Goal: Information Seeking & Learning: Learn about a topic

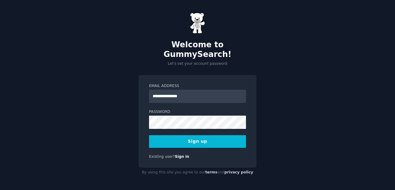
type input "**********"
click at [185, 142] on button "Sign up" at bounding box center [197, 141] width 97 height 13
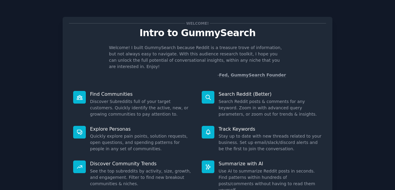
click at [138, 156] on div "Discover Community Trends See the top subreddits by activity, size, growth, and…" at bounding box center [133, 176] width 129 height 41
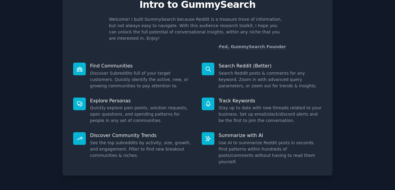
scroll to position [29, 0]
click at [76, 136] on div at bounding box center [79, 138] width 13 height 13
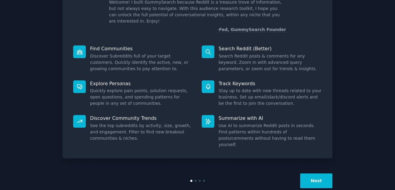
click at [315, 173] on button "Next" at bounding box center [316, 180] width 32 height 15
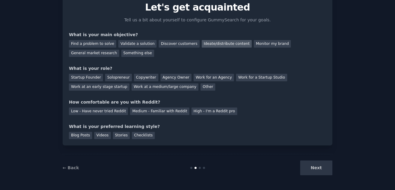
click at [204, 44] on div "Ideate/distribute content" at bounding box center [227, 44] width 50 height 8
click at [200, 88] on div "Other" at bounding box center [207, 87] width 15 height 8
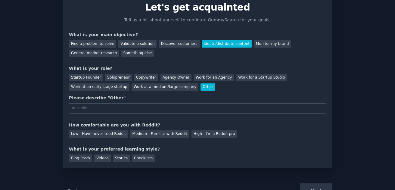
scroll to position [45, 0]
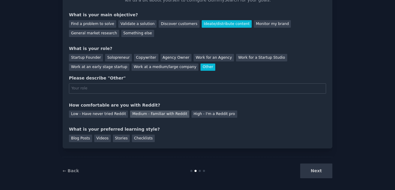
click at [144, 115] on div "Medium - Familiar with Reddit" at bounding box center [159, 114] width 59 height 8
click at [82, 138] on div "Blog Posts" at bounding box center [80, 139] width 23 height 8
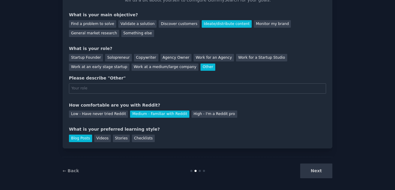
click at [317, 169] on div "Next" at bounding box center [287, 170] width 90 height 15
click at [153, 88] on input "text" at bounding box center [197, 88] width 257 height 10
click at [138, 67] on div "Work at a medium/large company" at bounding box center [165, 68] width 67 height 8
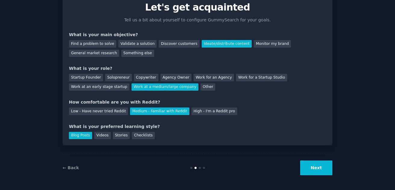
click at [307, 162] on button "Next" at bounding box center [316, 167] width 32 height 15
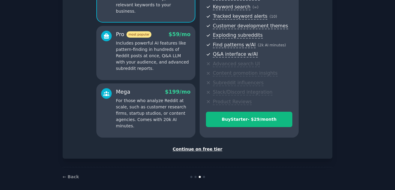
scroll to position [88, 0]
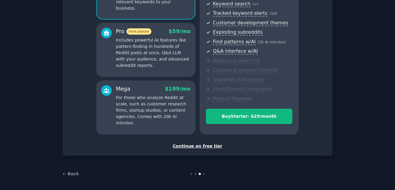
click at [196, 147] on div "Continue on free tier" at bounding box center [197, 146] width 257 height 6
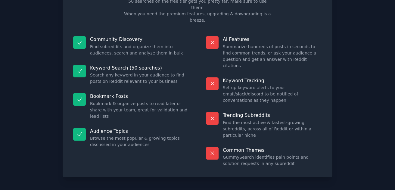
scroll to position [45, 0]
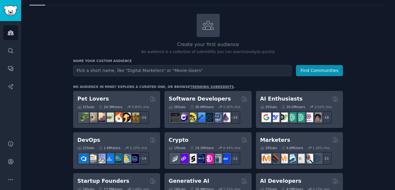
scroll to position [26, 0]
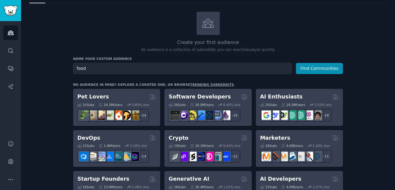
type input "food"
click at [296, 63] on button "Find Communities" at bounding box center [319, 68] width 47 height 11
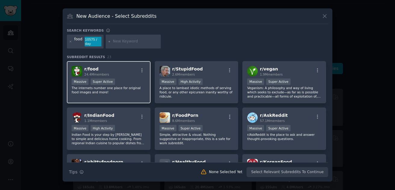
click at [124, 73] on div "r/ food 24.4M members" at bounding box center [109, 71] width 74 height 11
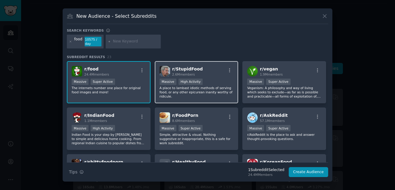
click at [217, 76] on div "r/ StupidFood 2.6M members" at bounding box center [197, 71] width 74 height 11
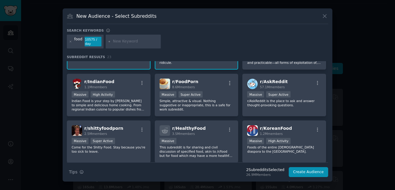
scroll to position [38, 0]
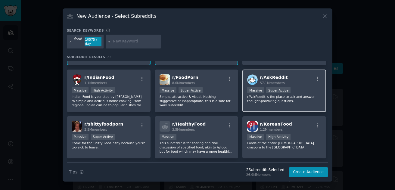
click at [303, 88] on div "Massive Super Active" at bounding box center [284, 91] width 74 height 8
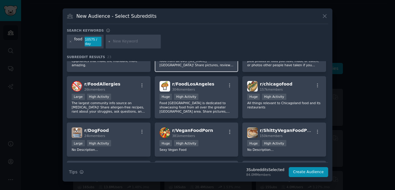
scroll to position [148, 0]
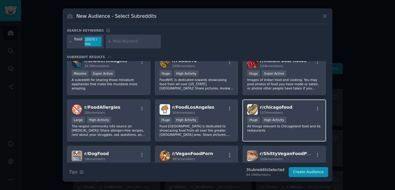
click at [279, 135] on div "r/ chicagofood 157k members Huge High Activity All things relevant to Chicagola…" at bounding box center [284, 120] width 84 height 42
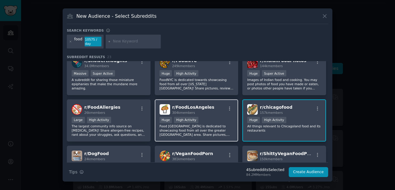
click at [217, 121] on div "Huge High Activity" at bounding box center [197, 121] width 74 height 8
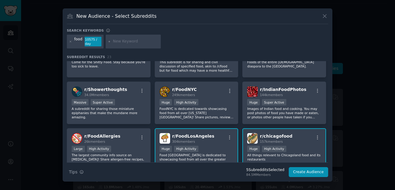
scroll to position [115, 0]
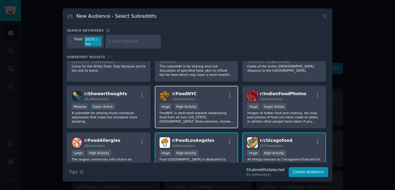
click at [218, 101] on div "r/ FoodNYC 249k members" at bounding box center [197, 96] width 74 height 11
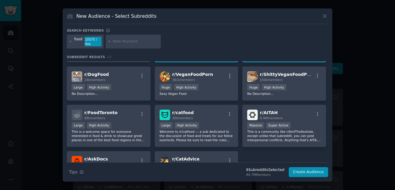
scroll to position [279, 0]
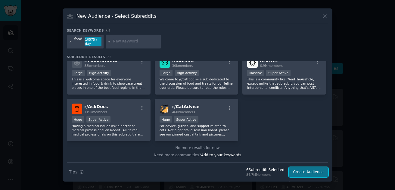
click at [305, 174] on button "Create Audience" at bounding box center [309, 172] width 40 height 10
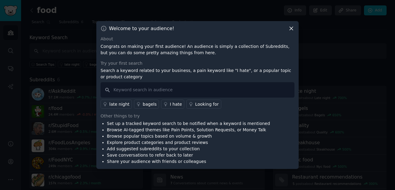
click at [175, 69] on p "Search a keyword related to your business, a pain keyword like "I hate", or a p…" at bounding box center [198, 73] width 194 height 13
click at [143, 89] on input "text" at bounding box center [198, 89] width 194 height 15
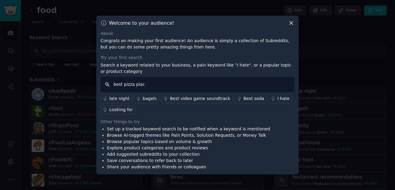
type input "best pizza place"
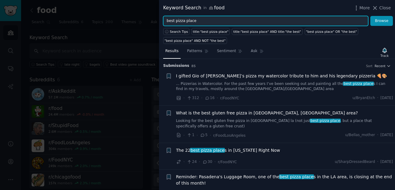
click at [188, 22] on input "best pizza place" at bounding box center [265, 21] width 205 height 10
type input "pizza"
click at [370, 16] on button "Browse" at bounding box center [381, 21] width 23 height 10
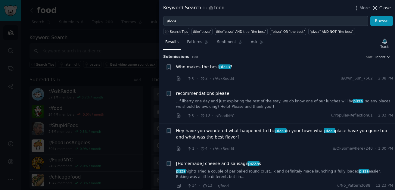
click at [377, 8] on icon at bounding box center [375, 8] width 6 height 6
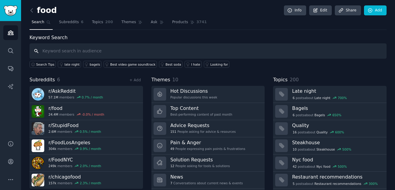
click at [74, 54] on input "text" at bounding box center [207, 50] width 357 height 15
type input "pizza"
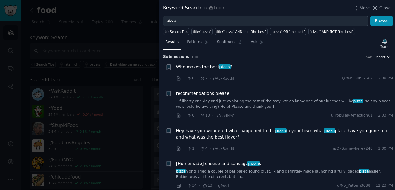
click at [377, 57] on span "Recent" at bounding box center [379, 57] width 11 height 4
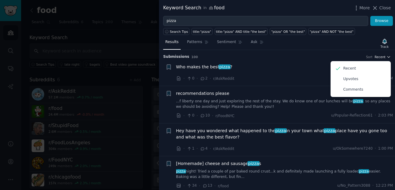
click at [377, 57] on span "Recent" at bounding box center [379, 57] width 11 height 4
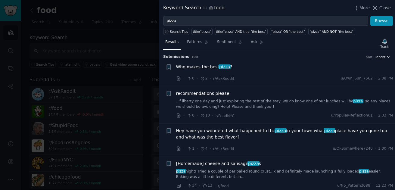
click at [377, 56] on span "Recent" at bounding box center [379, 57] width 11 height 4
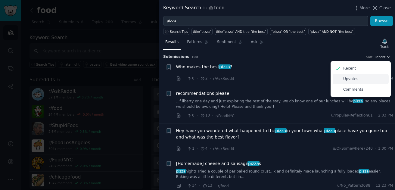
click at [346, 78] on p "Upvotes" at bounding box center [350, 78] width 15 height 5
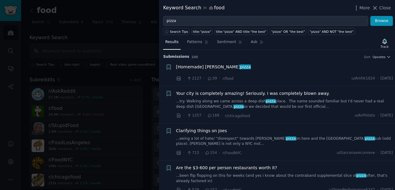
click at [252, 74] on div "[Homemade] Margherita pizza · 2127 · 39 · r/food u/Amhk1024 · Sat 8/23/2025" at bounding box center [284, 73] width 217 height 18
click at [215, 65] on span "[Homemade] Margherita pizza" at bounding box center [213, 67] width 75 height 6
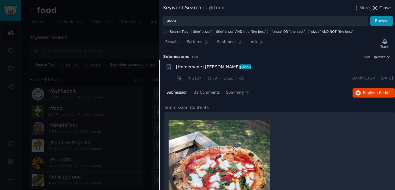
click at [378, 7] on icon at bounding box center [375, 8] width 6 height 6
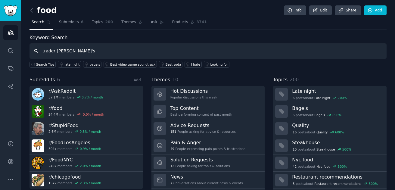
type input "trader [PERSON_NAME]'s"
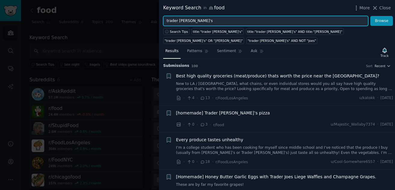
click at [195, 20] on input "trader [PERSON_NAME]'s" at bounding box center [265, 21] width 205 height 10
type input "costco"
click at [370, 16] on button "Browse" at bounding box center [381, 21] width 23 height 10
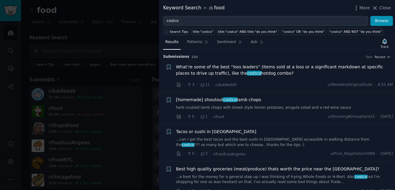
click at [210, 69] on span "What’re some of the best “loss leaders” (Items sold at a loss or a significant …" at bounding box center [284, 70] width 217 height 13
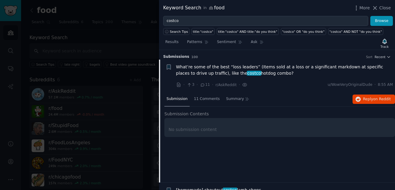
scroll to position [9, 0]
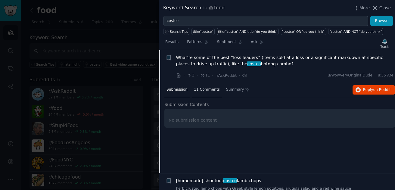
click at [206, 89] on span "11 Comments" at bounding box center [207, 89] width 26 height 5
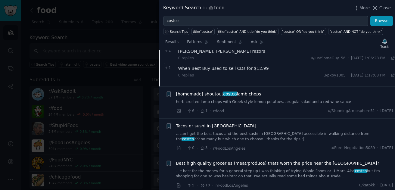
scroll to position [0, 0]
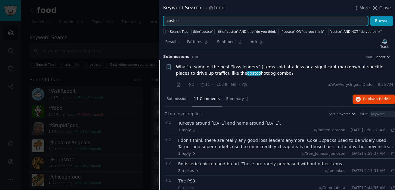
click at [336, 22] on input "costco" at bounding box center [265, 21] width 205 height 10
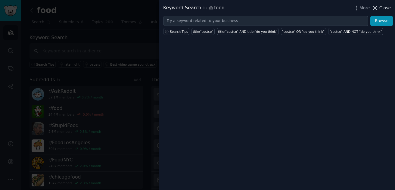
click at [379, 7] on button "Close" at bounding box center [381, 8] width 19 height 6
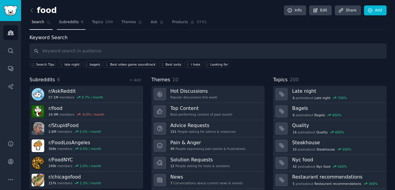
click at [76, 23] on span "Subreddits" at bounding box center [69, 22] width 20 height 5
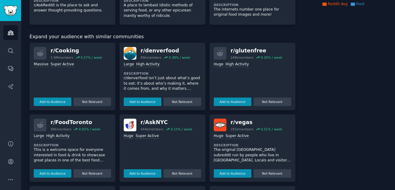
scroll to position [127, 0]
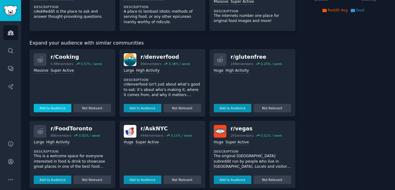
click at [58, 107] on button "Add to Audience" at bounding box center [53, 108] width 38 height 8
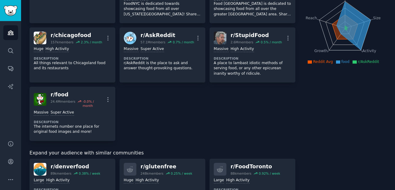
scroll to position [0, 0]
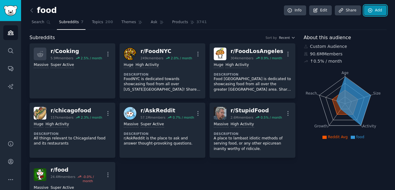
click at [378, 11] on link "Add" at bounding box center [375, 10] width 23 height 10
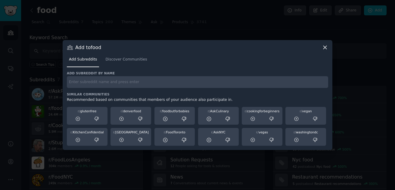
click at [256, 85] on input "text" at bounding box center [197, 82] width 261 height 12
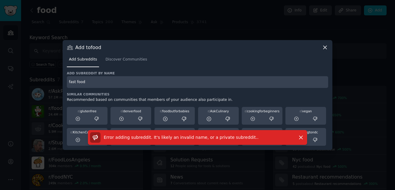
click at [95, 82] on input "fast food" at bounding box center [197, 82] width 261 height 12
type input "fastfood"
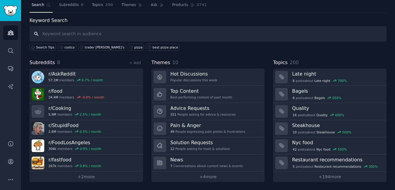
scroll to position [17, 0]
click at [92, 177] on link "+ 2 more" at bounding box center [85, 176] width 113 height 11
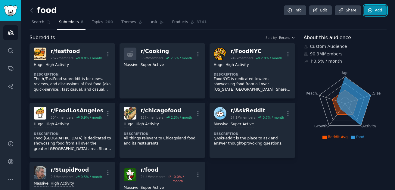
click at [374, 14] on link "Add" at bounding box center [375, 10] width 23 height 10
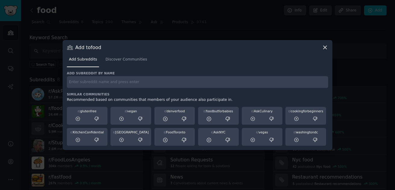
click at [134, 86] on input "text" at bounding box center [197, 82] width 261 height 12
type input "fastfood"
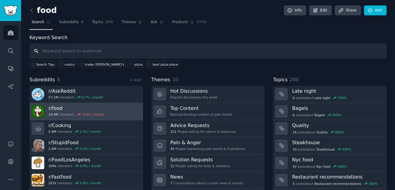
scroll to position [17, 0]
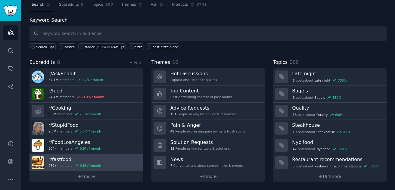
click at [65, 160] on h3 "r/ fastfood" at bounding box center [74, 159] width 53 height 6
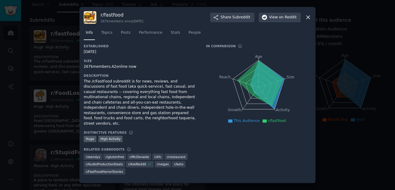
click at [306, 18] on icon at bounding box center [308, 17] width 6 height 6
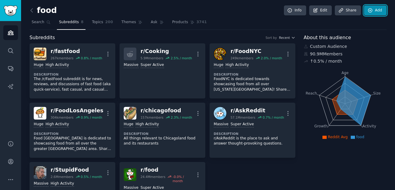
click at [369, 9] on icon at bounding box center [370, 10] width 5 height 5
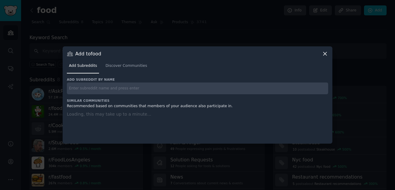
click at [149, 86] on input "text" at bounding box center [197, 88] width 261 height 12
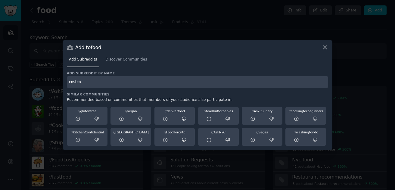
type input "costco"
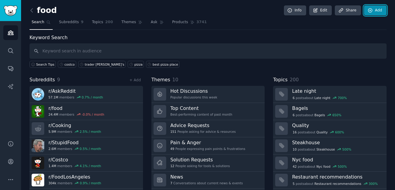
click at [375, 5] on link "Add" at bounding box center [375, 10] width 23 height 10
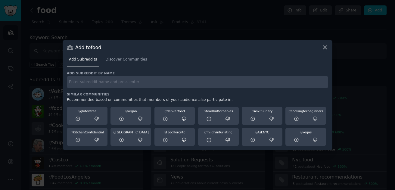
click at [287, 77] on input "text" at bounding box center [197, 82] width 261 height 12
type input "traderjoes"
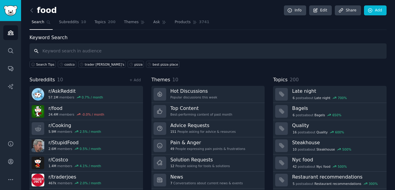
click at [125, 49] on input "text" at bounding box center [207, 50] width 357 height 15
click at [369, 6] on link "Add" at bounding box center [375, 10] width 23 height 10
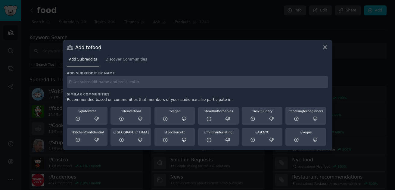
click at [312, 86] on input "text" at bounding box center [197, 82] width 261 height 12
type input "mcdonalds"
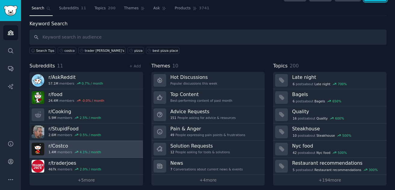
scroll to position [17, 0]
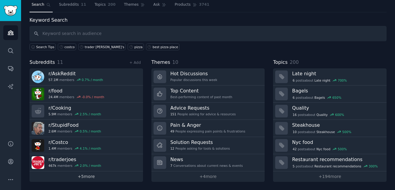
click at [90, 177] on link "+ 5 more" at bounding box center [85, 176] width 113 height 11
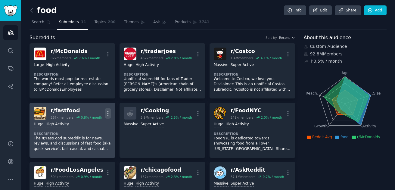
scroll to position [0, 0]
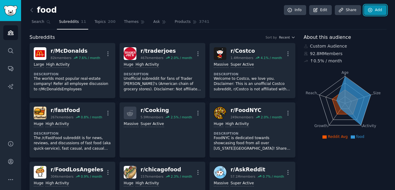
click at [378, 11] on link "Add" at bounding box center [375, 10] width 23 height 10
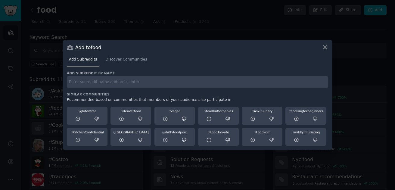
click at [260, 85] on input "text" at bounding box center [197, 82] width 261 height 12
type input "p"
type input "olivegarden"
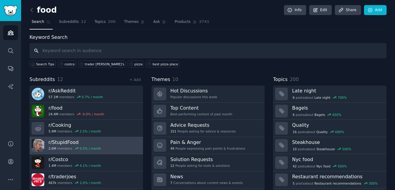
scroll to position [17, 0]
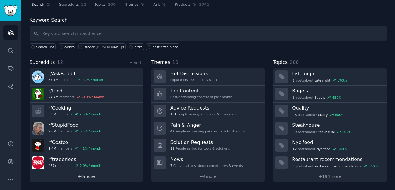
click at [94, 177] on link "+ 6 more" at bounding box center [85, 176] width 113 height 11
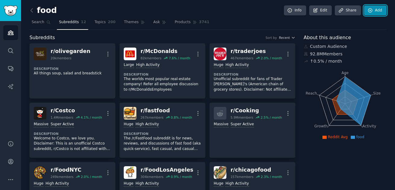
click at [369, 11] on icon at bounding box center [370, 10] width 5 height 5
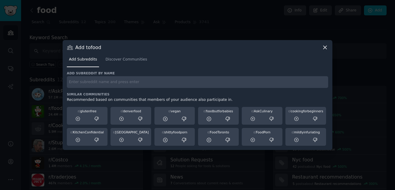
click at [296, 92] on h3 "Similar Communities" at bounding box center [197, 94] width 261 height 4
click at [303, 84] on input "text" at bounding box center [197, 82] width 261 height 12
type input "costcofinds"
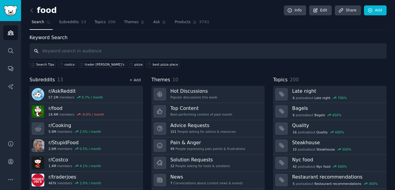
scroll to position [17, 0]
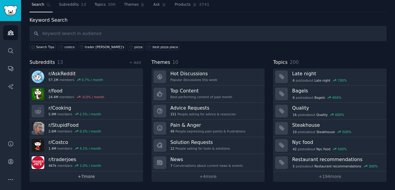
click at [87, 176] on link "+ 7 more" at bounding box center [85, 176] width 113 height 11
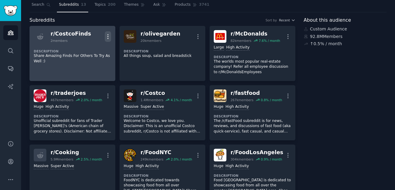
click at [106, 35] on icon "button" at bounding box center [108, 36] width 6 height 6
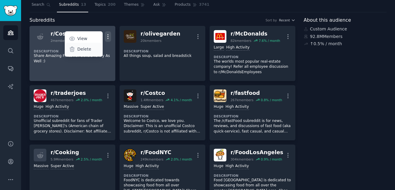
click at [85, 49] on p "Delete" at bounding box center [84, 49] width 14 height 6
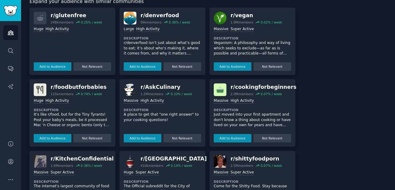
scroll to position [395, 0]
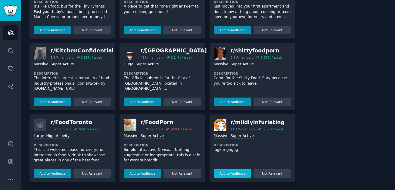
click at [240, 173] on button "Add to Audience" at bounding box center [233, 173] width 38 height 8
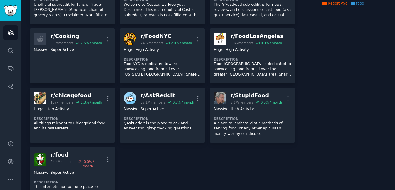
scroll to position [0, 0]
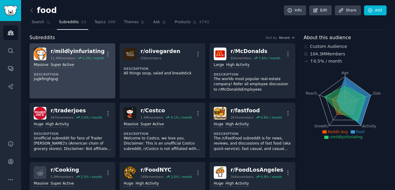
click at [63, 47] on link "r/ mildlyinfuriating 11.4M members 1.3 % / month More Massive Super Active Desc…" at bounding box center [72, 70] width 86 height 55
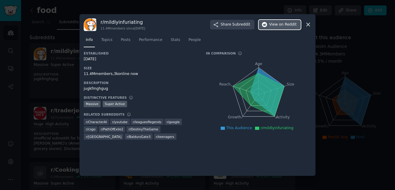
click at [282, 26] on span "on Reddit" at bounding box center [287, 24] width 17 height 5
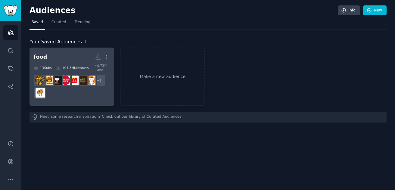
click at [73, 67] on div "104.3M Members" at bounding box center [72, 68] width 33 height 8
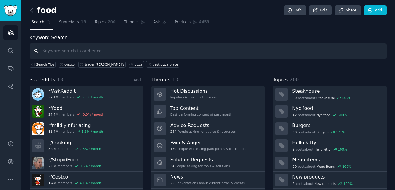
scroll to position [17, 0]
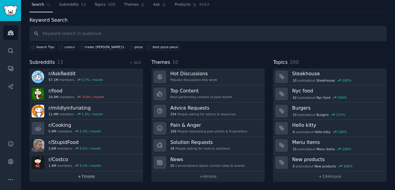
click at [88, 178] on link "+ 7 more" at bounding box center [85, 176] width 113 height 11
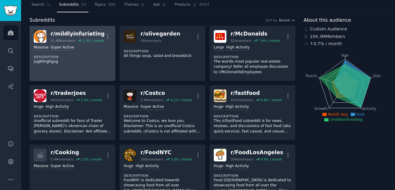
click at [83, 62] on p "jugkfmghgug" at bounding box center [72, 61] width 77 height 5
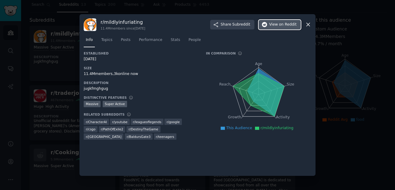
click at [284, 26] on span "on Reddit" at bounding box center [287, 24] width 17 height 5
click at [353, 67] on div at bounding box center [197, 95] width 395 height 190
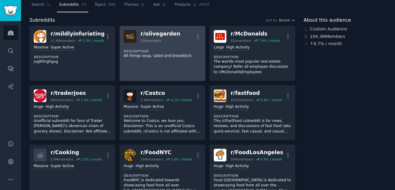
click at [174, 66] on link "r/ olivegarden 20k members More Description All things soup, salad and breadsti…" at bounding box center [162, 53] width 86 height 55
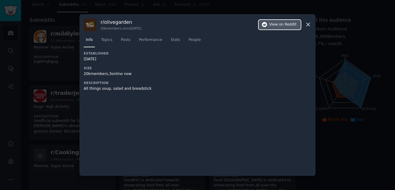
click at [286, 25] on span "on Reddit" at bounding box center [287, 24] width 17 height 5
click at [311, 25] on icon at bounding box center [308, 24] width 6 height 6
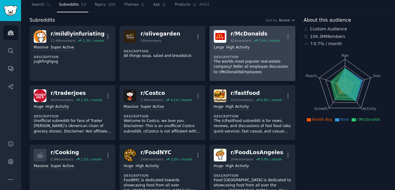
click at [239, 65] on p "The worlds most popular real-estate company! Refer all employee discussion to r…" at bounding box center [252, 67] width 77 height 16
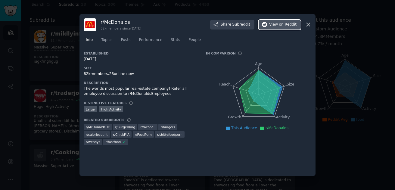
click at [271, 24] on span "View on Reddit" at bounding box center [282, 24] width 27 height 5
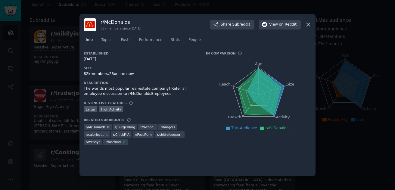
click at [308, 24] on icon at bounding box center [307, 24] width 3 height 3
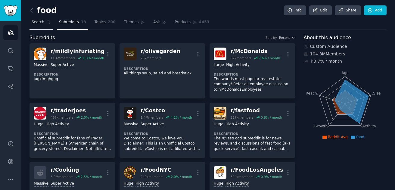
click at [40, 23] on span "Search" at bounding box center [38, 22] width 13 height 5
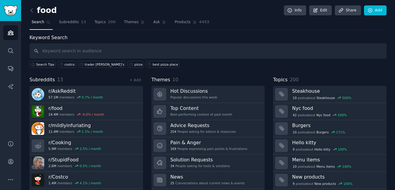
click at [75, 51] on input "text" at bounding box center [207, 50] width 357 height 15
type input "big mac"
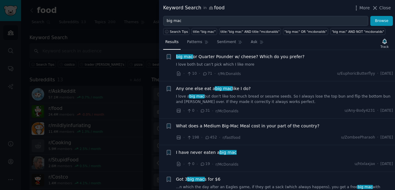
scroll to position [112, 0]
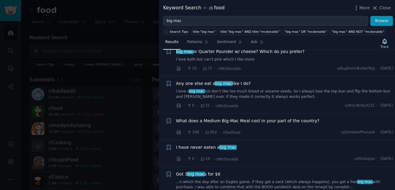
click at [280, 118] on span "What does a Medium Big-Mac Meal cost in your part of the country?" at bounding box center [248, 121] width 144 height 6
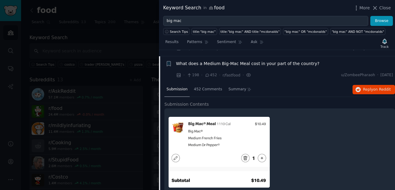
scroll to position [168, 0]
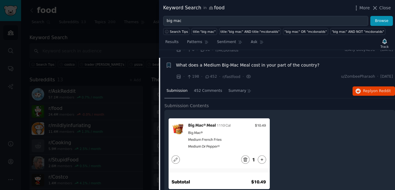
click at [301, 73] on div "· 198 · 452 · r/fastfood · u/ZombeePharaoh · [DATE]" at bounding box center [284, 76] width 217 height 6
click at [205, 88] on span "452 Comments" at bounding box center [208, 90] width 28 height 5
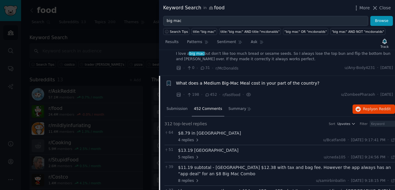
scroll to position [148, 0]
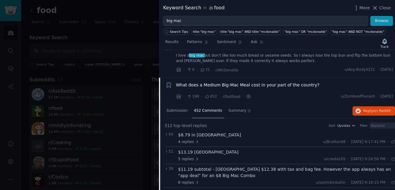
click at [265, 82] on span "What does a Medium Big-Mac Meal cost in your part of the country?" at bounding box center [248, 85] width 144 height 6
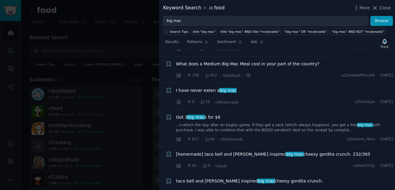
scroll to position [169, 0]
click at [194, 61] on span "What does a Medium Big-Mac Meal cost in your part of the country?" at bounding box center [248, 64] width 144 height 6
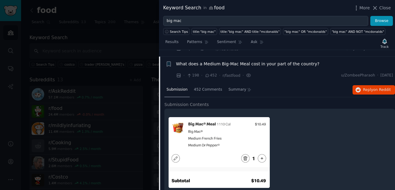
click at [210, 73] on span "452" at bounding box center [211, 75] width 12 height 5
click at [247, 72] on icon at bounding box center [248, 75] width 5 height 6
click at [366, 87] on span "Reply on Reddit" at bounding box center [377, 89] width 28 height 5
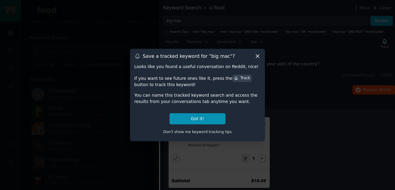
click at [258, 54] on icon at bounding box center [257, 56] width 6 height 6
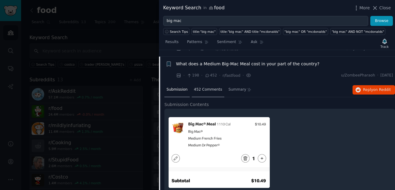
click at [205, 87] on span "452 Comments" at bounding box center [208, 89] width 28 height 5
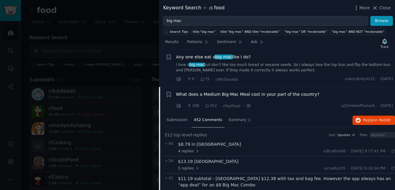
scroll to position [139, 0]
click at [272, 91] on span "What does a Medium Big-Mac Meal cost in your part of the country?" at bounding box center [248, 94] width 144 height 6
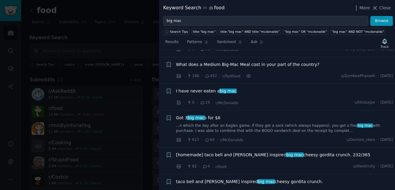
scroll to position [169, 0]
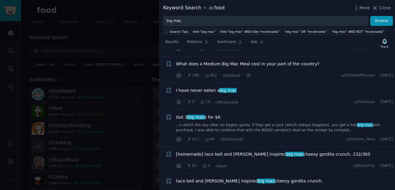
click at [286, 61] on span "What does a Medium Big-Mac Meal cost in your part of the country?" at bounding box center [248, 64] width 144 height 6
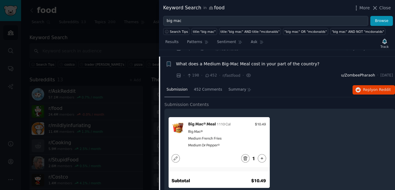
click at [341, 73] on span "u/ZombeePharaoh" at bounding box center [358, 75] width 34 height 5
click at [314, 65] on div "What does a Medium Big-Mac Meal cost in your part of the country? · 198 · 452 ·…" at bounding box center [284, 70] width 217 height 18
click at [243, 87] on span "Summary" at bounding box center [237, 89] width 18 height 5
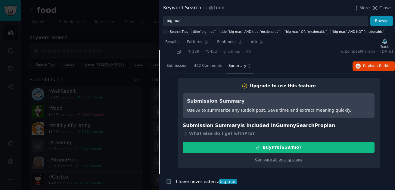
scroll to position [157, 0]
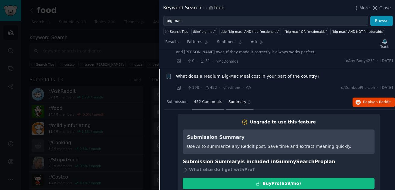
click at [202, 99] on span "452 Comments" at bounding box center [208, 101] width 28 height 5
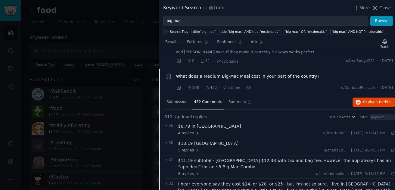
click at [193, 85] on span "198" at bounding box center [193, 87] width 12 height 5
click at [248, 87] on icon at bounding box center [248, 87] width 1 height 1
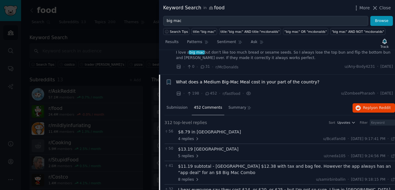
scroll to position [150, 0]
click at [359, 106] on icon "button" at bounding box center [357, 108] width 5 height 5
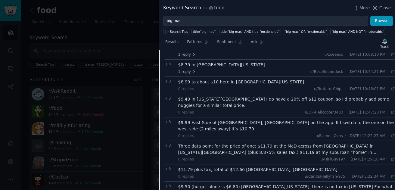
scroll to position [846, 0]
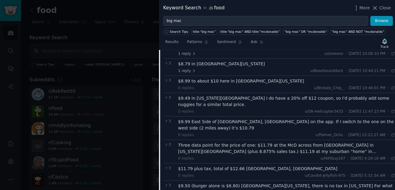
click at [381, 142] on div "Three data point for the price of one: $11.79 at the McD across from [GEOGRAPHI…" at bounding box center [286, 148] width 217 height 13
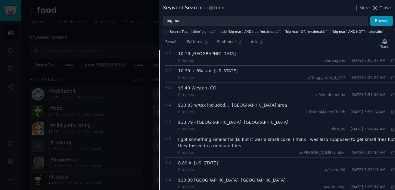
scroll to position [1837, 0]
click at [381, 10] on span "Close" at bounding box center [384, 8] width 11 height 6
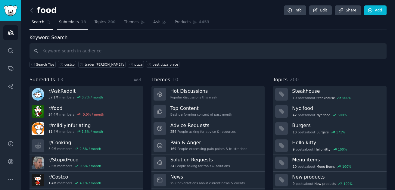
click at [65, 21] on span "Subreddits" at bounding box center [69, 22] width 20 height 5
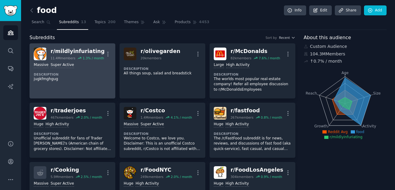
click at [72, 53] on div "r/ mildlyinfuriating" at bounding box center [78, 52] width 54 height 8
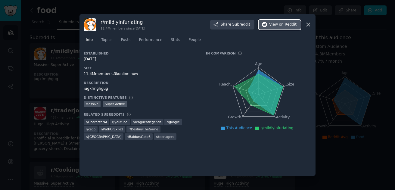
click at [268, 24] on button "View on Reddit" at bounding box center [280, 25] width 42 height 10
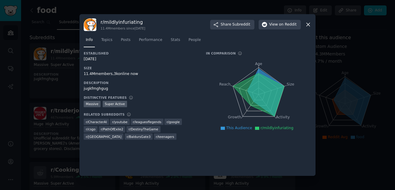
click at [310, 26] on icon at bounding box center [308, 24] width 6 height 6
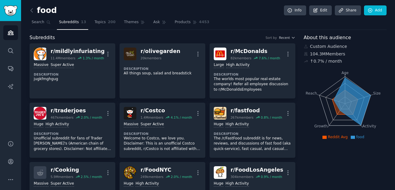
click at [75, 25] on span "Subreddits" at bounding box center [69, 22] width 20 height 5
click at [378, 12] on link "Add" at bounding box center [375, 10] width 23 height 10
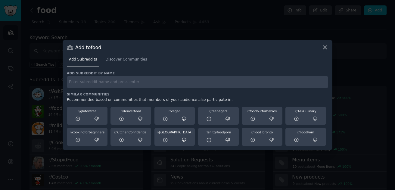
click at [258, 82] on input "text" at bounding box center [197, 82] width 261 height 12
type input "homeandgarden"
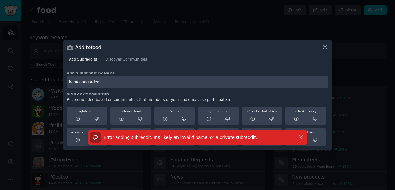
click at [79, 83] on input "homeandgarden" at bounding box center [197, 82] width 261 height 12
type input "homegarden"
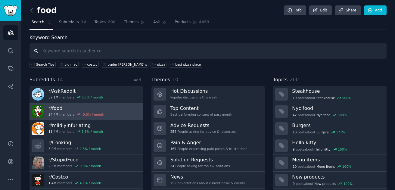
scroll to position [17, 0]
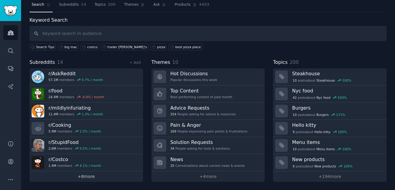
click at [88, 175] on link "+ 8 more" at bounding box center [85, 176] width 113 height 11
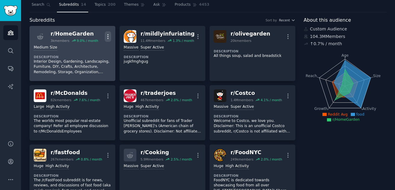
click at [108, 38] on icon "button" at bounding box center [108, 36] width 6 height 6
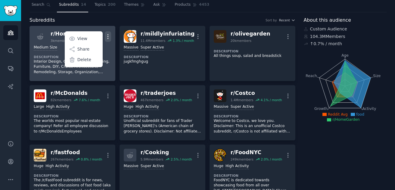
click at [110, 62] on p "Interior Design, Gardening, Landscaping, Furniture, DIY, Crafts, Architecture, …" at bounding box center [72, 67] width 77 height 16
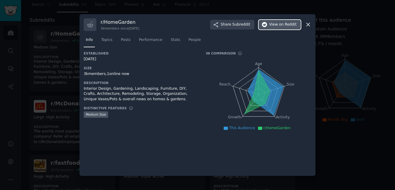
click at [284, 20] on button "View on Reddit" at bounding box center [280, 25] width 42 height 10
click at [305, 24] on icon at bounding box center [308, 24] width 6 height 6
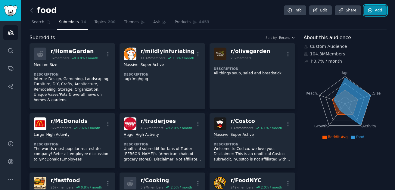
click at [376, 8] on link "Add" at bounding box center [375, 10] width 23 height 10
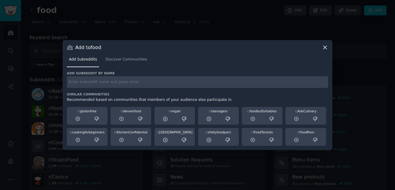
click at [268, 83] on input "text" at bounding box center [197, 82] width 261 height 12
type input "hgtv"
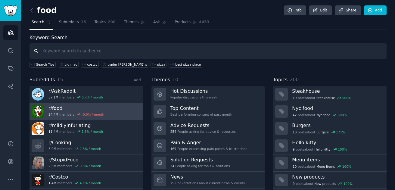
scroll to position [17, 0]
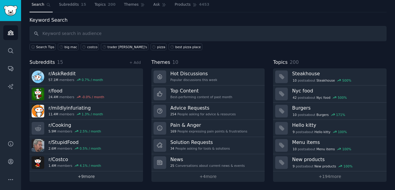
click at [91, 179] on link "+ 9 more" at bounding box center [85, 176] width 113 height 11
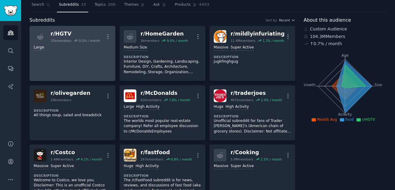
click at [60, 34] on div "r/ HGTV" at bounding box center [76, 34] width 50 height 8
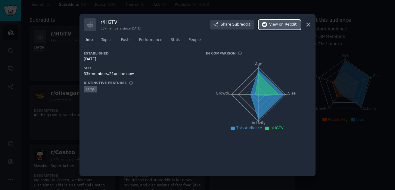
click at [291, 27] on span "on Reddit" at bounding box center [287, 24] width 17 height 5
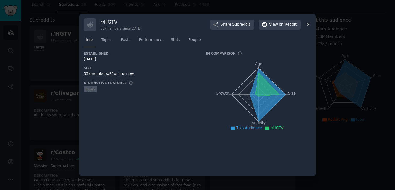
click at [309, 24] on icon at bounding box center [308, 24] width 6 height 6
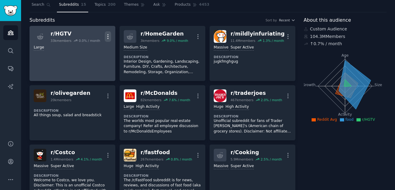
click at [109, 35] on icon "button" at bounding box center [108, 36] width 6 height 6
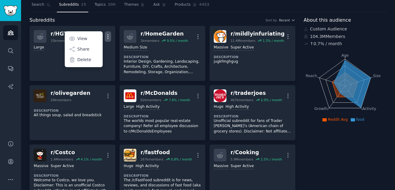
click at [135, 20] on div "Subreddits Sort by Recent" at bounding box center [162, 21] width 266 height 8
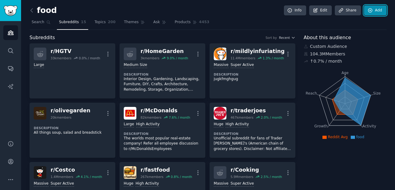
click at [378, 10] on link "Add" at bounding box center [375, 10] width 23 height 10
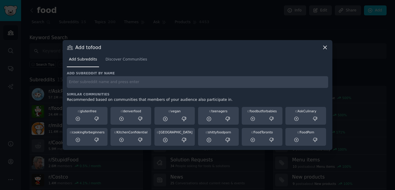
click at [275, 83] on input "text" at bounding box center [197, 82] width 261 height 12
type input "h"
click at [126, 60] on span "Discover Communities" at bounding box center [126, 59] width 42 height 5
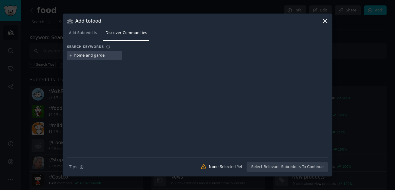
type input "home and garden"
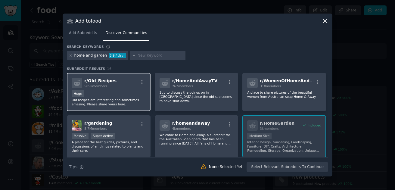
click at [130, 92] on div "Huge" at bounding box center [109, 94] width 74 height 8
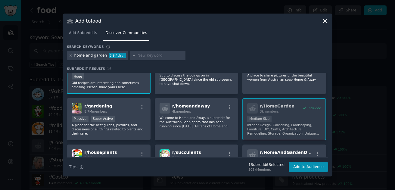
scroll to position [20, 0]
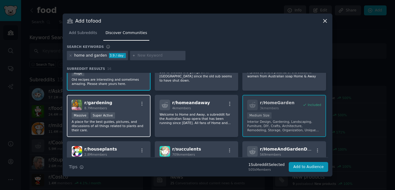
click at [134, 128] on p "A place for the best guides, pictures, and discussions of all things related to…" at bounding box center [109, 125] width 74 height 13
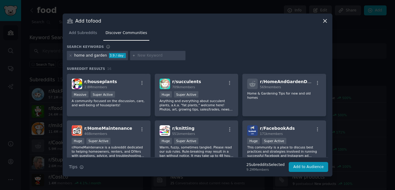
scroll to position [88, 0]
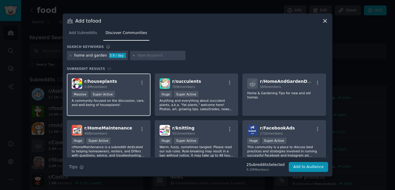
click at [133, 104] on p "A community focused on the discussion, care, and well-being of houseplants!" at bounding box center [109, 102] width 74 height 8
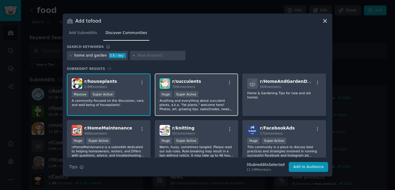
click at [223, 101] on p "Anything and everything about succulent plants, a.k.a. "fat plants," welcome he…" at bounding box center [197, 104] width 74 height 13
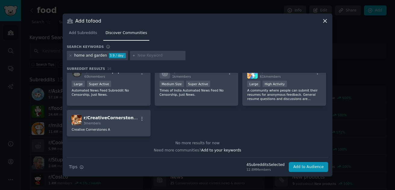
scroll to position [191, 0]
click at [314, 168] on button "Add to Audience" at bounding box center [308, 167] width 39 height 10
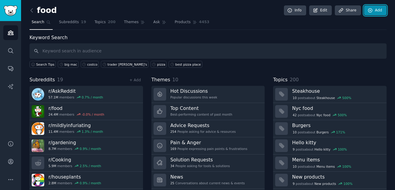
click at [375, 11] on link "Add" at bounding box center [375, 10] width 23 height 10
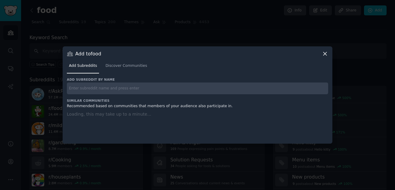
click at [114, 86] on input "text" at bounding box center [197, 88] width 261 height 12
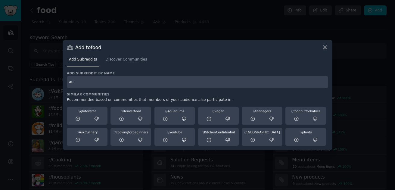
type input "a"
click at [134, 59] on span "Discover Communities" at bounding box center [126, 59] width 42 height 5
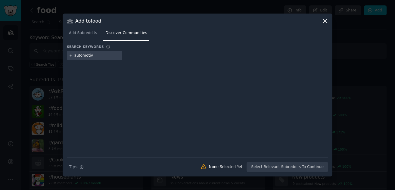
type input "automotive"
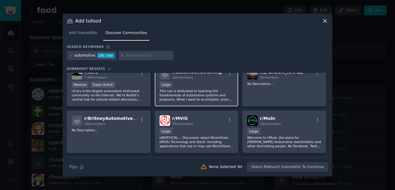
scroll to position [32, 0]
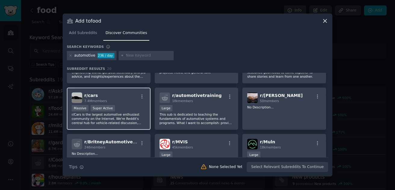
click at [132, 104] on div "r/ cars 7.4M members Massive Super Active r/Cars is the largest automotive enth…" at bounding box center [109, 109] width 84 height 42
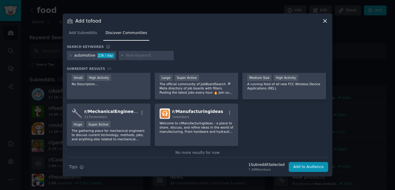
scroll to position [249, 0]
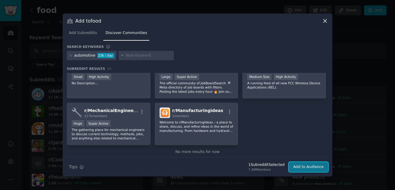
click at [308, 168] on button "Add to Audience" at bounding box center [308, 167] width 39 height 10
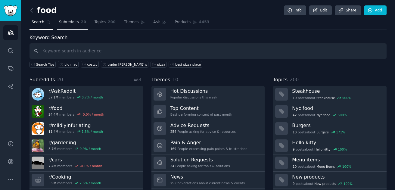
click at [65, 20] on span "Subreddits" at bounding box center [69, 22] width 20 height 5
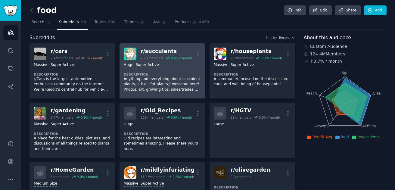
click at [164, 82] on p "Anything and everything about succulent plants, a.k.a. "fat plants," welcome he…" at bounding box center [162, 84] width 77 height 16
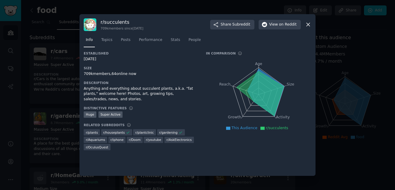
click at [311, 23] on icon at bounding box center [308, 24] width 6 height 6
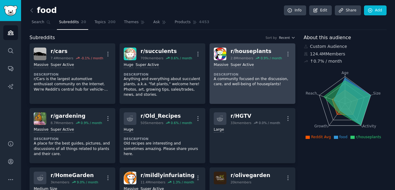
click at [261, 83] on p "A community focused on the discussion, care, and well-being of houseplants!" at bounding box center [252, 81] width 77 height 11
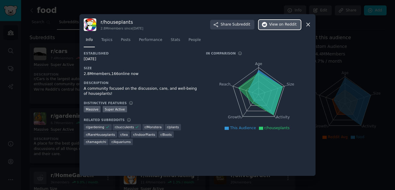
click at [281, 23] on span "on Reddit" at bounding box center [287, 24] width 17 height 5
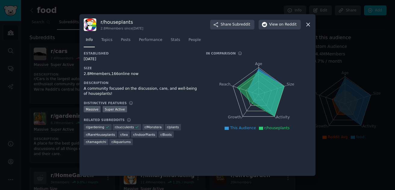
click at [347, 21] on div at bounding box center [197, 95] width 395 height 190
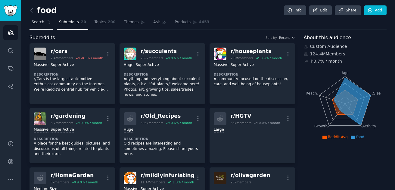
click at [42, 26] on link "Search" at bounding box center [40, 23] width 23 height 12
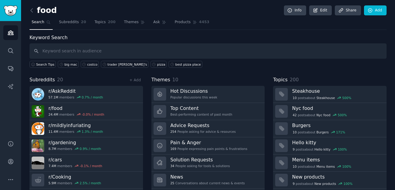
click at [187, 51] on input "text" at bounding box center [207, 50] width 357 height 15
type input "ants"
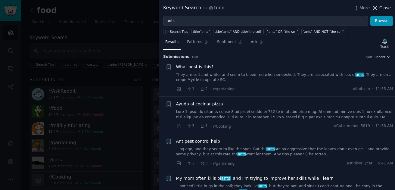
click at [381, 8] on span "Close" at bounding box center [384, 8] width 11 height 6
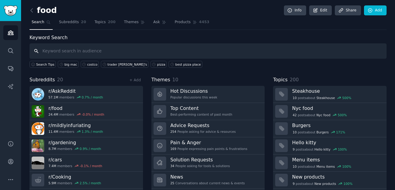
scroll to position [17, 0]
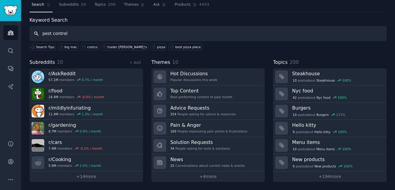
type input "pest control"
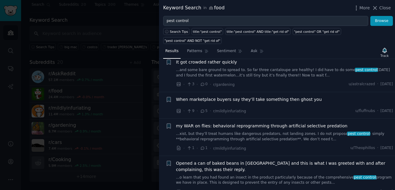
scroll to position [654, 0]
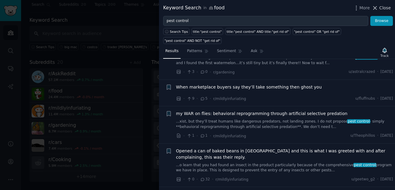
click at [380, 6] on span "Close" at bounding box center [384, 8] width 11 height 6
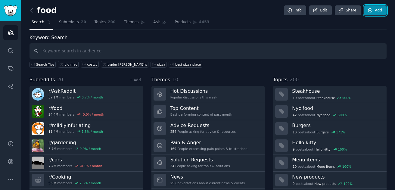
click at [371, 13] on link "Add" at bounding box center [375, 10] width 23 height 10
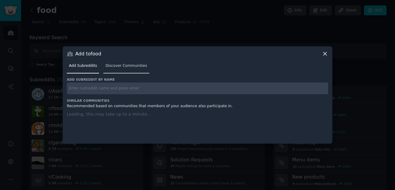
click at [124, 65] on span "Discover Communities" at bounding box center [126, 65] width 42 height 5
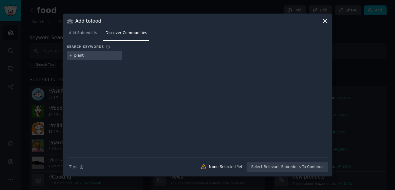
type input "plants"
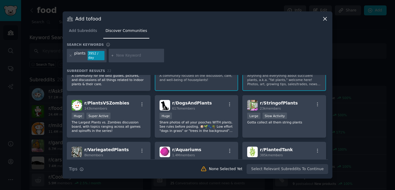
scroll to position [73, 0]
click at [74, 53] on div "plants" at bounding box center [79, 56] width 11 height 10
click at [69, 56] on icon at bounding box center [70, 55] width 3 height 3
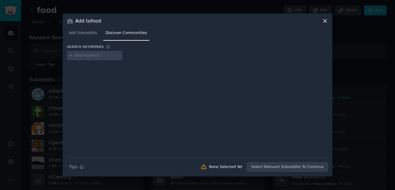
click at [82, 57] on input "text" at bounding box center [97, 55] width 46 height 5
type input "mcdonalds"
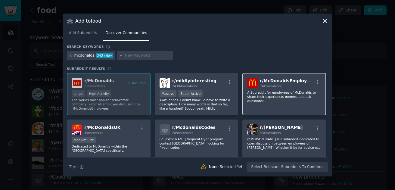
click at [280, 98] on p "A Subreddit for employees of McDonalds to share their experience, memes, and as…" at bounding box center [284, 96] width 74 height 13
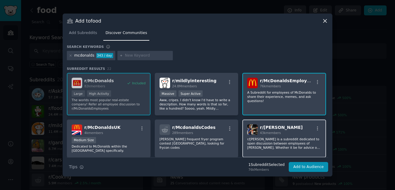
click at [284, 139] on p "r/[PERSON_NAME] is a subreddit dedicated to open discussion between employees o…" at bounding box center [284, 143] width 74 height 13
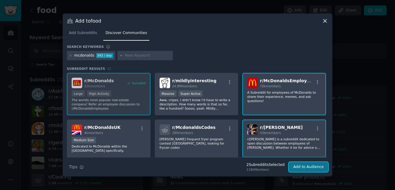
click at [308, 170] on button "Add to Audience" at bounding box center [308, 167] width 39 height 10
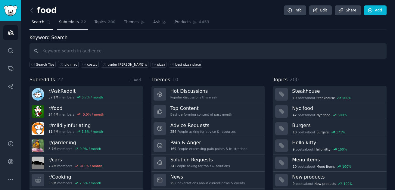
click at [83, 25] on span "22" at bounding box center [83, 22] width 5 height 5
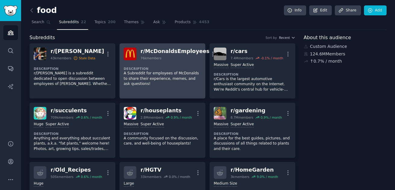
click at [185, 73] on p "A Subreddit for employees of McDonalds to share their experience, memes, and as…" at bounding box center [162, 79] width 77 height 16
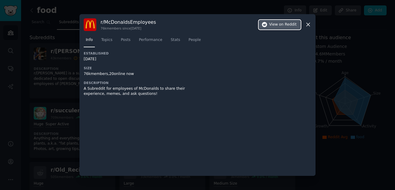
click at [293, 25] on span "on Reddit" at bounding box center [287, 24] width 17 height 5
click at [309, 21] on div "r/ McDonaldsEmployees 76k members since [DATE] View on Reddit" at bounding box center [198, 24] width 228 height 13
click at [308, 23] on icon at bounding box center [308, 24] width 6 height 6
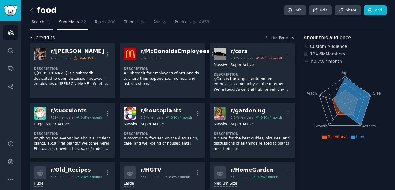
click at [41, 25] on link "Search" at bounding box center [40, 23] width 23 height 12
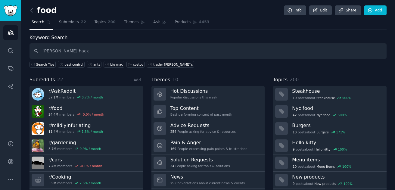
type input "[PERSON_NAME] hack"
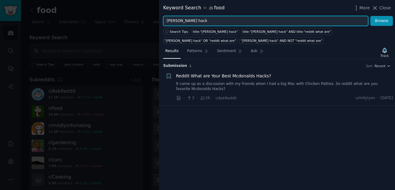
click at [182, 22] on input "[PERSON_NAME] hack" at bounding box center [265, 21] width 205 height 10
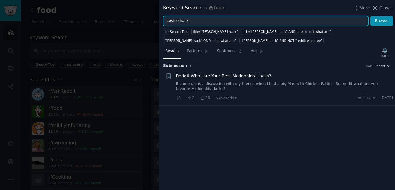
click at [370, 16] on button "Browse" at bounding box center [381, 21] width 23 height 10
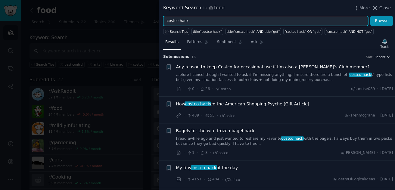
click at [183, 21] on input "costco hack" at bounding box center [265, 21] width 205 height 10
click at [370, 16] on button "Browse" at bounding box center [381, 21] width 23 height 10
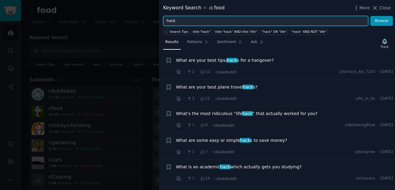
scroll to position [577, 0]
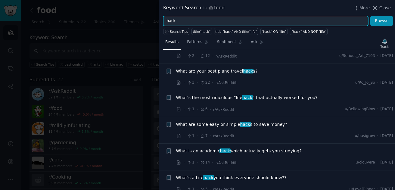
click at [166, 20] on input "hack" at bounding box center [265, 21] width 205 height 10
click at [370, 16] on button "Browse" at bounding box center [381, 21] width 23 height 10
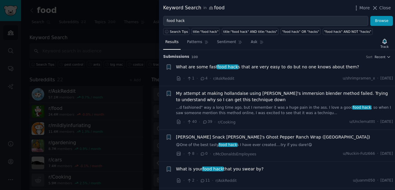
click at [306, 76] on div "· 1 · 4 · r/AskReddit u/shrimpramen_x · [DATE]" at bounding box center [284, 78] width 217 height 6
click at [298, 67] on span "What are some fast food hack s that are very easy to do but no one knows about …" at bounding box center [267, 67] width 183 height 6
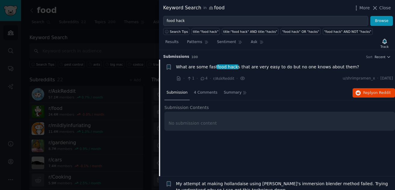
scroll to position [9, 0]
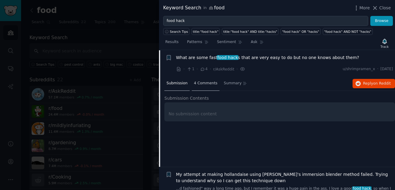
click at [208, 81] on span "4 Comments" at bounding box center [205, 83] width 23 height 5
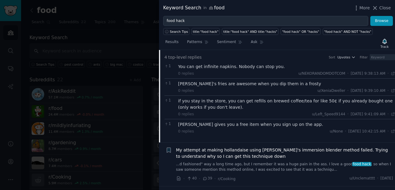
scroll to position [0, 0]
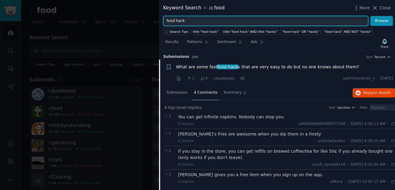
click at [217, 23] on input "food hack" at bounding box center [265, 21] width 205 height 10
click at [170, 22] on input "food hack" at bounding box center [265, 21] width 205 height 10
type input "cooking hack"
click at [370, 16] on button "Browse" at bounding box center [381, 21] width 23 height 10
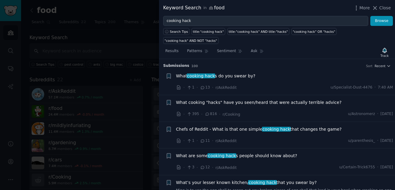
click at [293, 126] on span "Chefs of Reddit - What is that one simple cooking hack that changes the game?" at bounding box center [259, 129] width 166 height 6
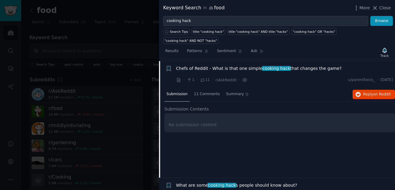
scroll to position [63, 0]
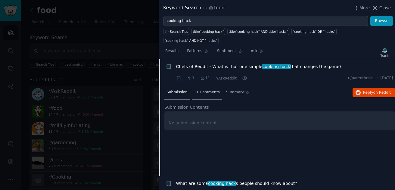
click at [209, 90] on span "11 Comments" at bounding box center [207, 92] width 26 height 5
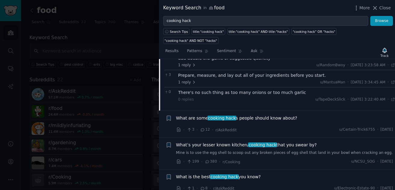
scroll to position [141, 0]
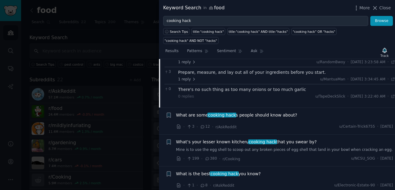
click at [284, 139] on span "What’s your lesser known kitchen/ cooking hack that you swear by?" at bounding box center [246, 142] width 141 height 6
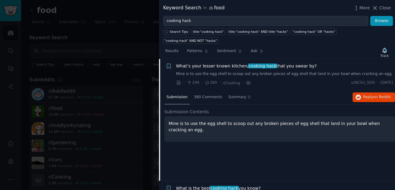
scroll to position [116, 0]
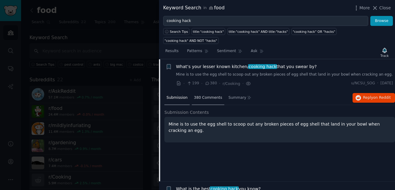
click at [206, 95] on span "380 Comments" at bounding box center [208, 97] width 28 height 5
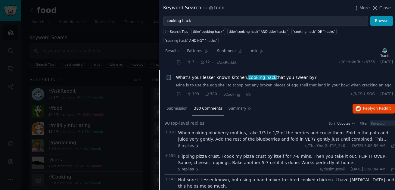
scroll to position [116, 0]
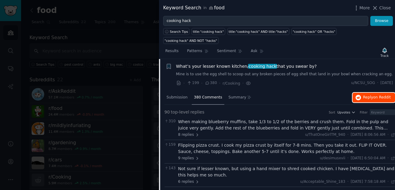
click at [366, 95] on span "Reply on Reddit" at bounding box center [377, 97] width 28 height 5
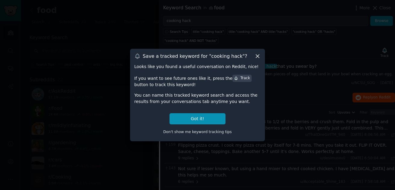
click at [297, 15] on div at bounding box center [197, 95] width 395 height 190
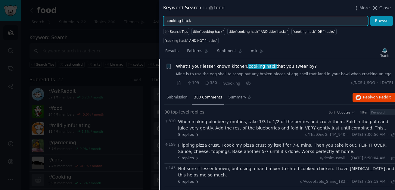
click at [167, 23] on input "cooking hack" at bounding box center [265, 21] width 205 height 10
click at [173, 20] on input "cooking hack" at bounding box center [265, 21] width 205 height 10
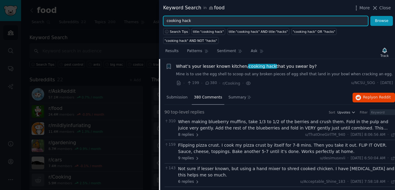
click at [173, 20] on input "cooking hack" at bounding box center [265, 21] width 205 height 10
click at [370, 16] on button "Browse" at bounding box center [381, 21] width 23 height 10
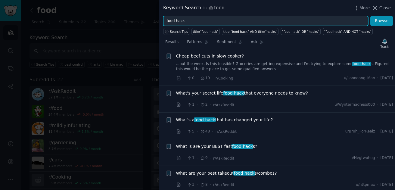
scroll to position [0, 0]
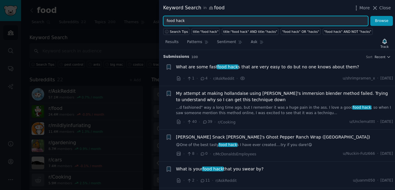
click at [172, 20] on input "food hack" at bounding box center [265, 21] width 205 height 10
type input "fast food hack"
click at [370, 16] on button "Browse" at bounding box center [381, 21] width 23 height 10
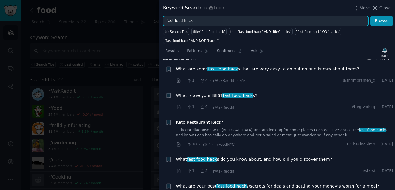
scroll to position [7, 0]
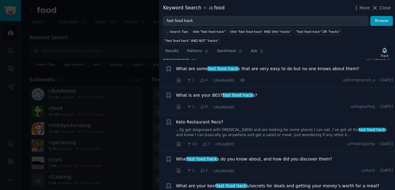
click at [206, 95] on span "What is are your BEST fast food hack s?" at bounding box center [216, 95] width 81 height 6
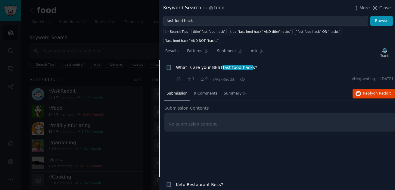
scroll to position [36, 0]
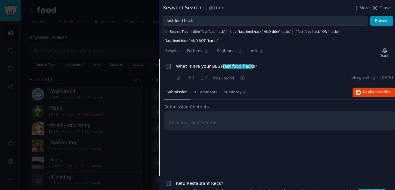
click at [206, 95] on div "9 Comments" at bounding box center [206, 92] width 28 height 14
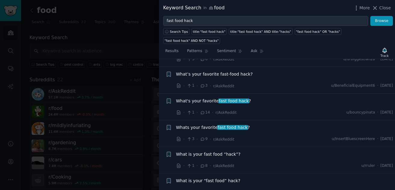
scroll to position [287, 0]
click at [205, 101] on span "What's your favorite fast food hack ?" at bounding box center [213, 100] width 75 height 6
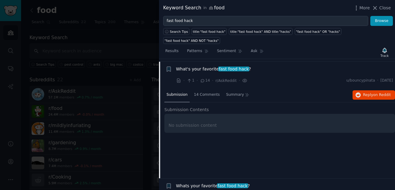
scroll to position [180, 0]
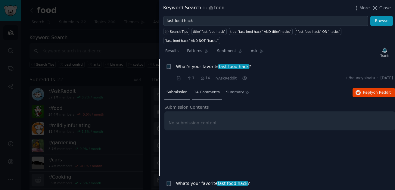
click at [200, 92] on span "14 Comments" at bounding box center [207, 92] width 26 height 5
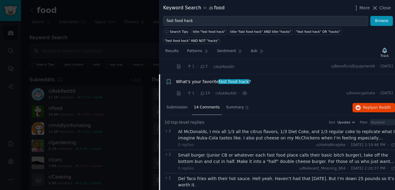
scroll to position [121, 0]
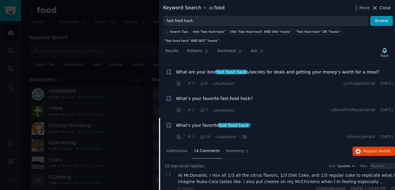
click at [376, 8] on icon at bounding box center [375, 8] width 6 height 6
